Goal: Transaction & Acquisition: Download file/media

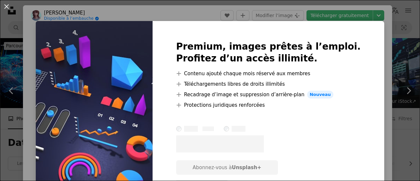
scroll to position [31, 0]
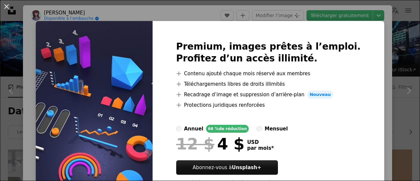
click at [345, 15] on div "An X shape Premium, images prêtes à l’emploi. Profitez d’un accès illimité. A p…" at bounding box center [210, 90] width 420 height 181
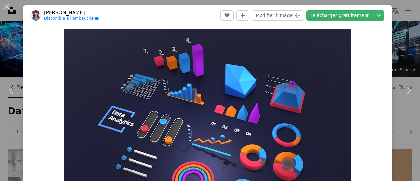
click at [345, 15] on link "Télécharger gratuitement" at bounding box center [339, 15] width 66 height 10
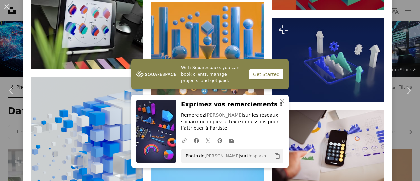
scroll to position [800, 0]
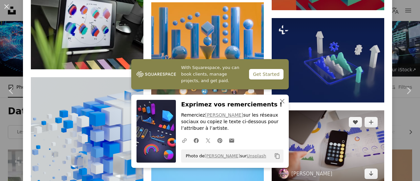
click at [364, 110] on img at bounding box center [328, 147] width 112 height 75
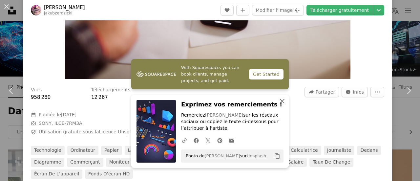
scroll to position [151, 0]
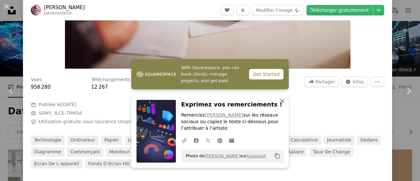
click at [282, 101] on icon "An X shape" at bounding box center [282, 101] width 8 height 8
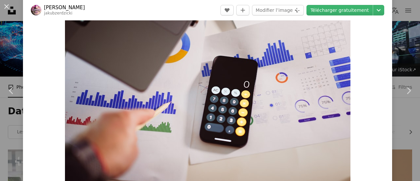
scroll to position [0, 0]
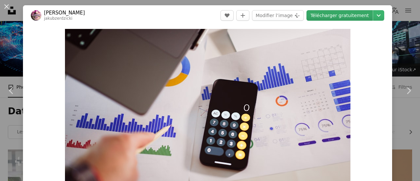
click at [344, 16] on link "Télécharger gratuitement" at bounding box center [339, 15] width 66 height 10
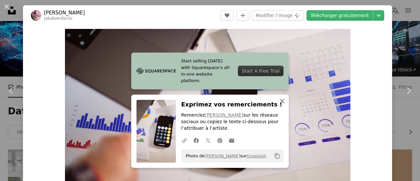
click at [282, 105] on button "An X shape Fermer" at bounding box center [281, 100] width 13 height 13
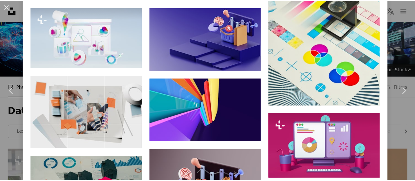
scroll to position [489, 0]
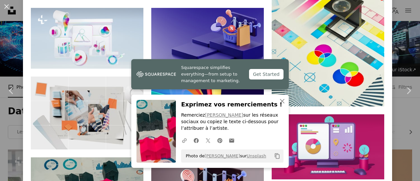
click at [393, 53] on div "An X shape Chevron left Chevron right [PERSON_NAME] Disponible à l’embauche A c…" at bounding box center [210, 90] width 420 height 181
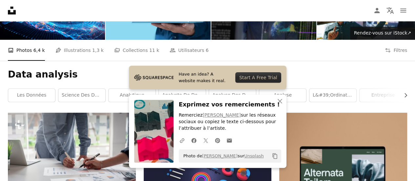
scroll to position [70, 0]
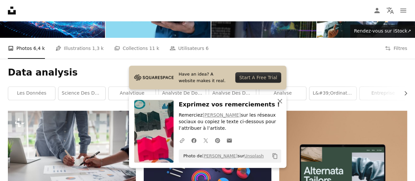
click at [279, 100] on icon "button" at bounding box center [279, 101] width 5 height 5
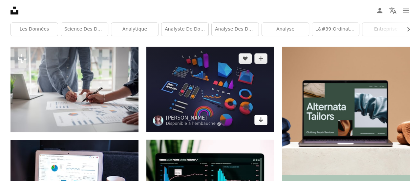
scroll to position [134, 0]
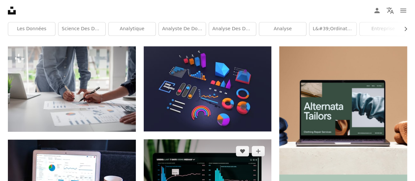
click at [240, 139] on img at bounding box center [208, 181] width 128 height 85
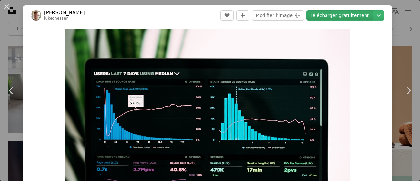
click at [340, 15] on link "Télécharger gratuitement" at bounding box center [339, 15] width 66 height 10
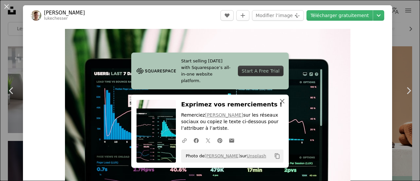
click at [283, 103] on icon "An X shape" at bounding box center [282, 101] width 8 height 8
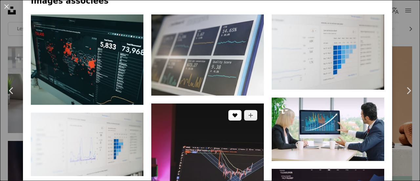
scroll to position [443, 0]
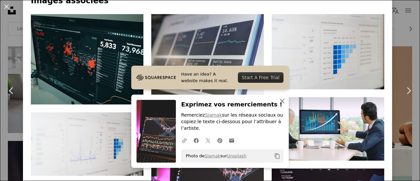
click at [280, 101] on icon "button" at bounding box center [282, 101] width 5 height 5
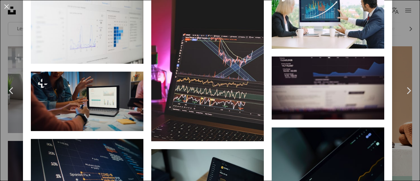
scroll to position [553, 0]
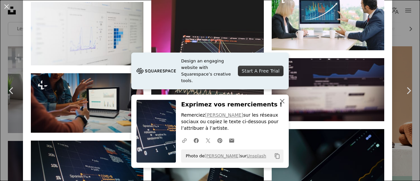
click at [280, 99] on icon "An X shape" at bounding box center [282, 101] width 8 height 8
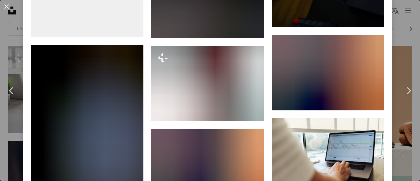
scroll to position [825, 0]
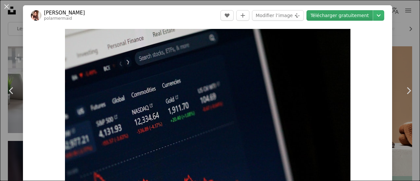
click at [338, 14] on link "Télécharger gratuitement" at bounding box center [339, 15] width 66 height 10
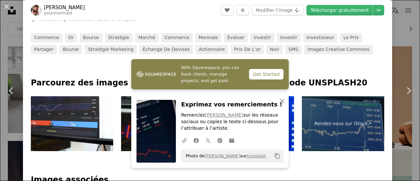
scroll to position [254, 0]
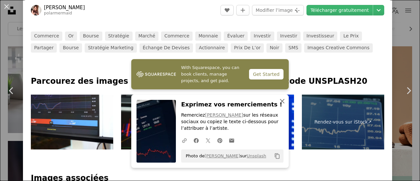
click at [284, 106] on button "An X shape Fermer" at bounding box center [281, 100] width 13 height 13
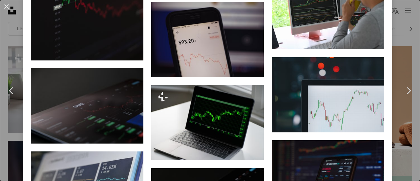
scroll to position [803, 0]
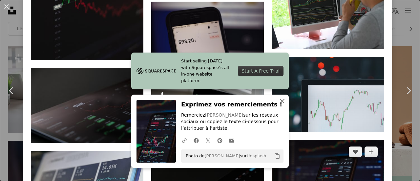
scroll to position [874, 0]
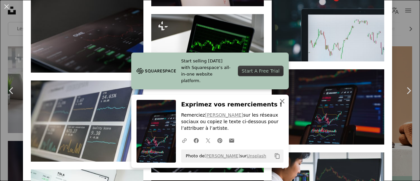
click at [283, 102] on icon "An X shape" at bounding box center [282, 101] width 8 height 8
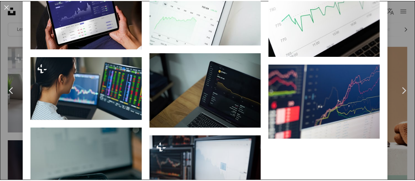
scroll to position [1470, 0]
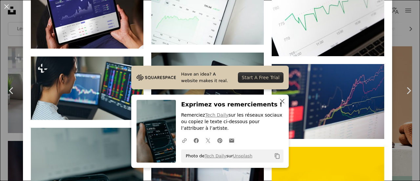
click at [282, 103] on icon "An X shape" at bounding box center [282, 101] width 8 height 8
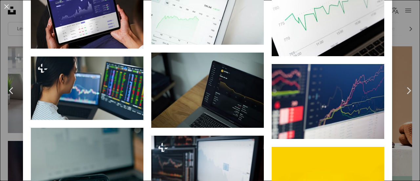
click at [399, 42] on div "An X shape Chevron left Chevron right [PERSON_NAME] polarmermaid A heart A plus…" at bounding box center [210, 90] width 420 height 181
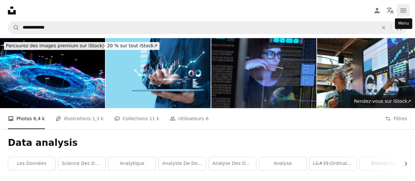
click at [405, 12] on icon "Menu" at bounding box center [403, 11] width 6 height 4
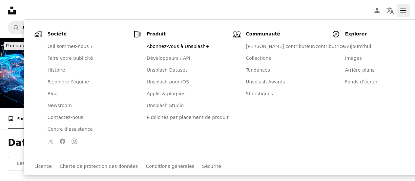
click at [405, 12] on icon "Menu" at bounding box center [403, 11] width 6 height 4
